Goal: Transaction & Acquisition: Obtain resource

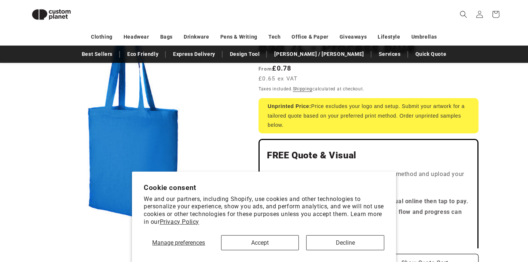
scroll to position [109, 0]
click at [339, 242] on button "Decline" at bounding box center [345, 242] width 78 height 15
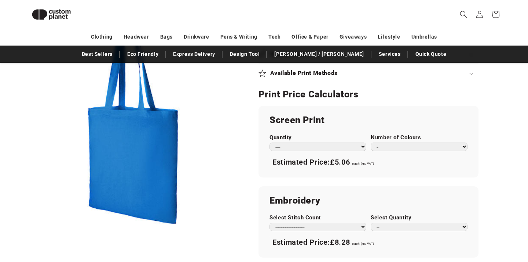
scroll to position [364, 0]
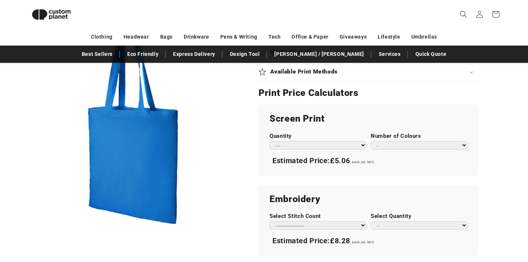
click at [362, 141] on select "*** *** *** **** **** **** ***** *****" at bounding box center [318, 145] width 97 height 8
select select "***"
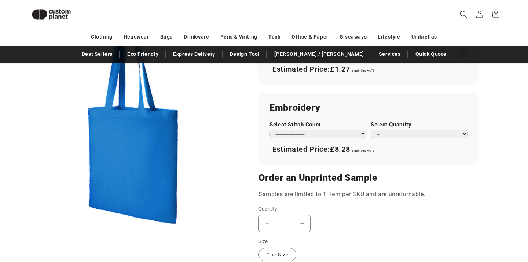
scroll to position [456, 0]
click at [388, 131] on select "** ** *** *** *** **** **** ****" at bounding box center [419, 133] width 97 height 8
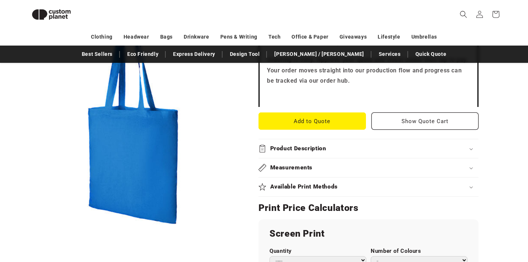
scroll to position [248, 0]
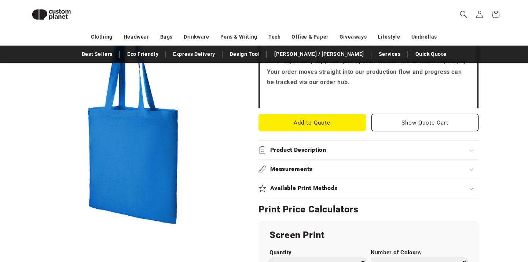
click at [334, 169] on div "Measurements" at bounding box center [369, 169] width 220 height 8
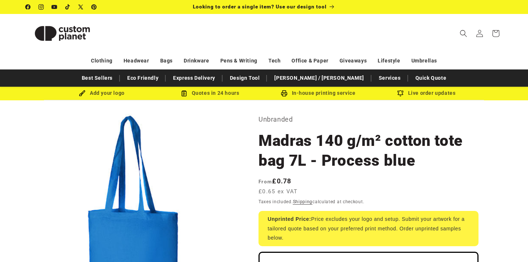
scroll to position [0, 0]
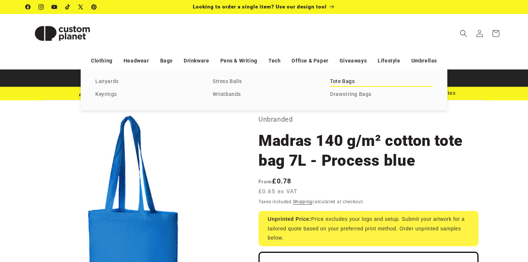
click at [348, 82] on link "Tote Bags" at bounding box center [381, 82] width 103 height 10
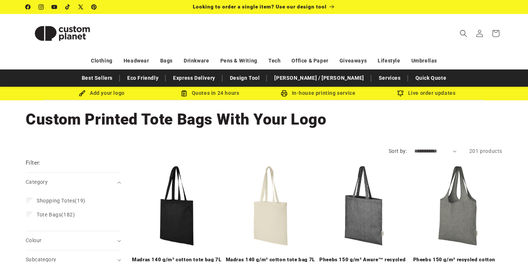
select select "**********"
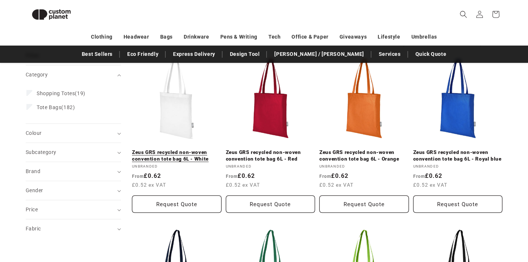
scroll to position [99, 0]
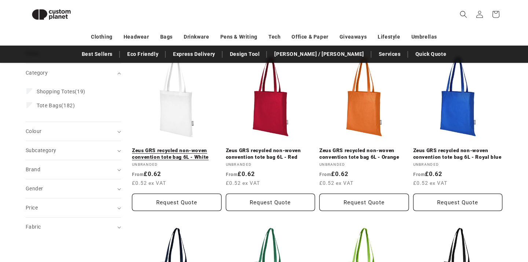
click at [184, 155] on link "Zeus GRS recycled non-woven convention tote bag 6L - White" at bounding box center [177, 153] width 90 height 13
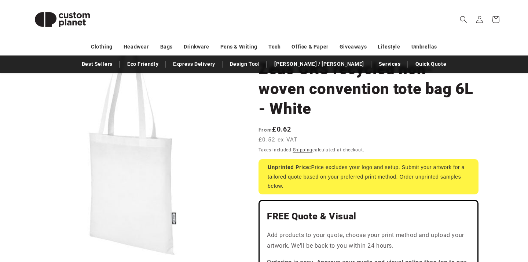
scroll to position [83, 0]
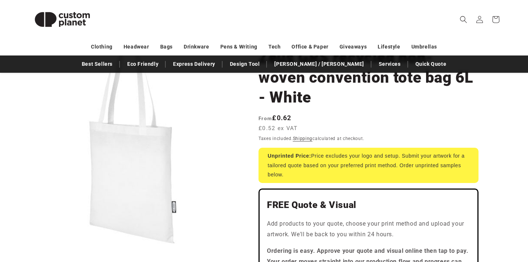
click at [26, 245] on button "Open media 1 in modal" at bounding box center [26, 245] width 0 height 0
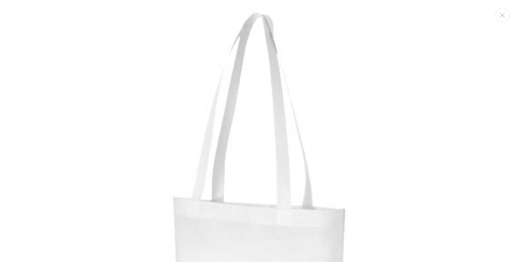
scroll to position [7, 0]
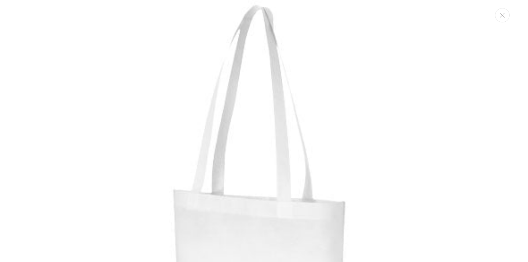
click at [176, 209] on img "Media gallery" at bounding box center [264, 224] width 448 height 448
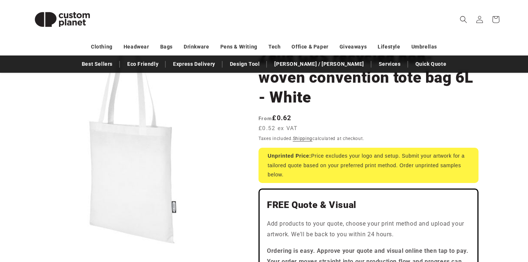
click at [26, 245] on button "Open media 1 in modal" at bounding box center [26, 245] width 0 height 0
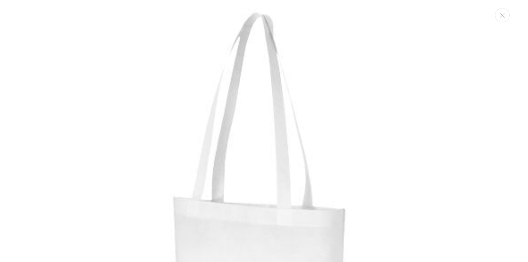
scroll to position [0, 0]
click at [372, 179] on img "Media gallery" at bounding box center [264, 231] width 448 height 448
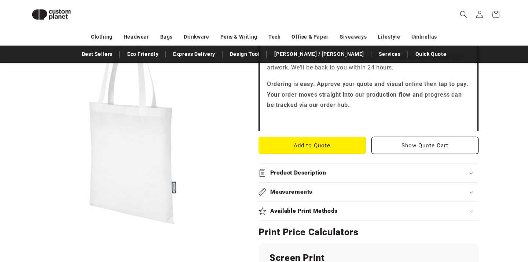
scroll to position [247, 0]
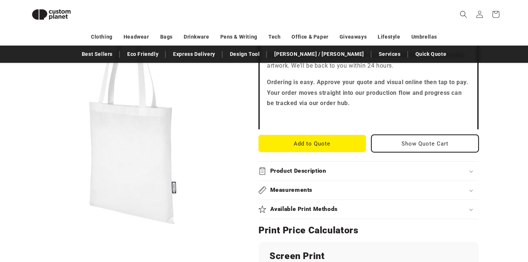
click at [395, 142] on button "Show Quote Cart" at bounding box center [425, 143] width 107 height 17
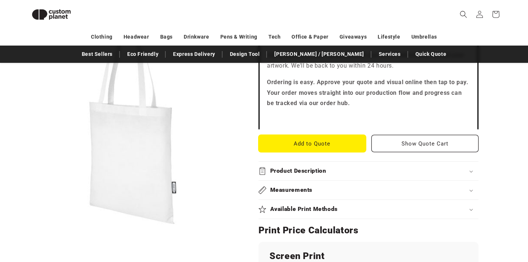
click at [337, 141] on button "Add to Quote" at bounding box center [312, 143] width 107 height 17
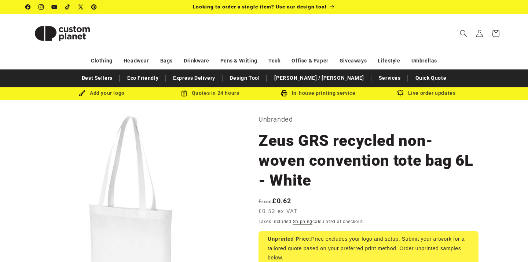
scroll to position [0, 0]
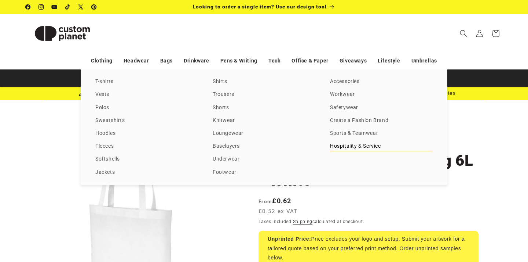
click at [341, 151] on link "Hospitality & Service" at bounding box center [381, 146] width 103 height 10
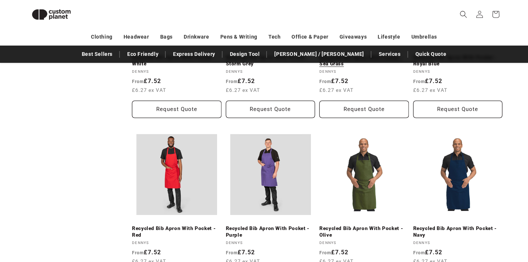
scroll to position [716, 0]
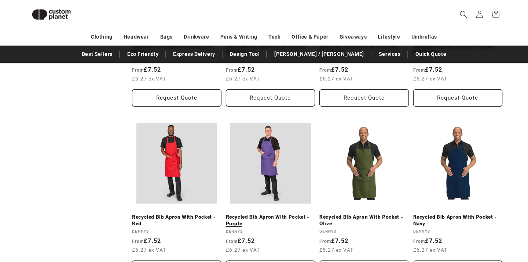
click at [265, 216] on link "Recycled Bib Apron With Pocket - Purple" at bounding box center [271, 220] width 90 height 13
